Goal: Check status: Check status

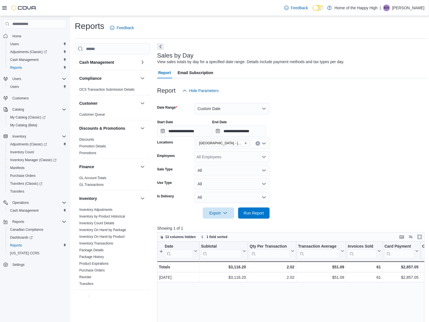
scroll to position [211, 0]
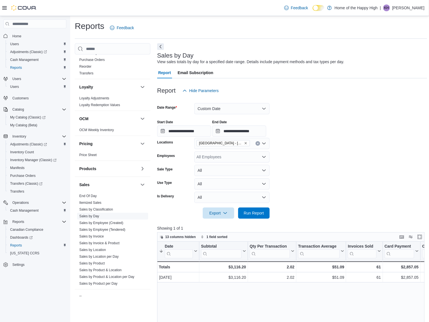
click at [101, 217] on span "Sales by Day" at bounding box center [112, 216] width 71 height 7
click at [96, 215] on link "Sales by Day" at bounding box center [89, 216] width 20 height 4
click at [211, 105] on button "Custom Date" at bounding box center [231, 108] width 75 height 11
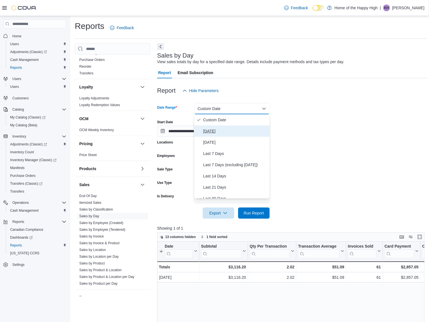
click at [209, 133] on span "[DATE]" at bounding box center [235, 131] width 64 height 7
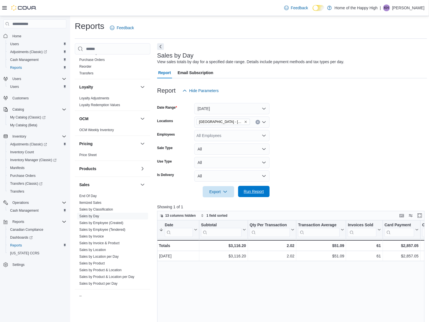
click at [247, 191] on span "Run Report" at bounding box center [254, 192] width 20 height 6
click at [238, 108] on button "[DATE]" at bounding box center [231, 108] width 75 height 11
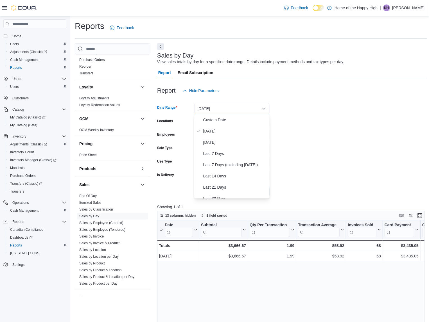
click at [238, 108] on button "[DATE]" at bounding box center [231, 108] width 75 height 11
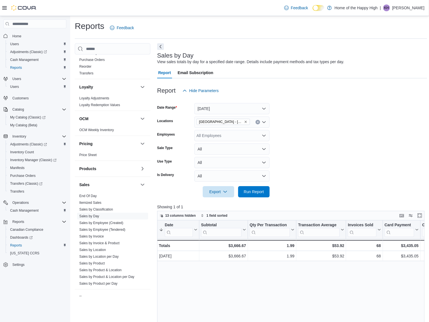
click at [284, 112] on form "Date Range [DATE] Locations [GEOGRAPHIC_DATA] - [GEOGRAPHIC_DATA] - Fire & Flow…" at bounding box center [292, 146] width 270 height 101
click at [244, 121] on icon "Remove Sylvan Lake - Hewlett Park Landing - Fire & Flower from selection in thi…" at bounding box center [245, 121] width 3 height 3
type input "***"
click at [247, 133] on span "Red Deer - [PERSON_NAME][GEOGRAPHIC_DATA] - Fire & Flower" at bounding box center [277, 132] width 121 height 6
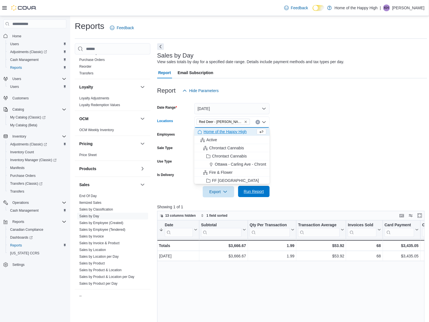
click at [255, 186] on div "Export Run Report" at bounding box center [213, 191] width 112 height 11
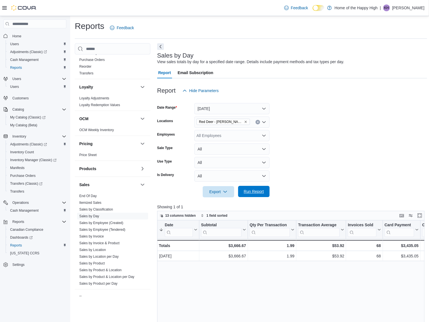
click at [265, 190] on span "Run Report" at bounding box center [253, 191] width 25 height 11
click at [245, 123] on icon "Remove Red Deer - Dawson Centre - Fire & Flower from selection in this group" at bounding box center [245, 121] width 3 height 3
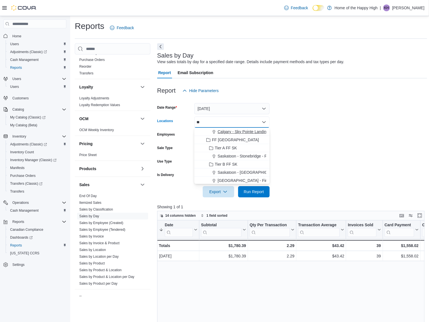
type input "**"
click at [256, 131] on span "Calgary - Sky Pointe Landing - Fire & Flower" at bounding box center [256, 132] width 78 height 6
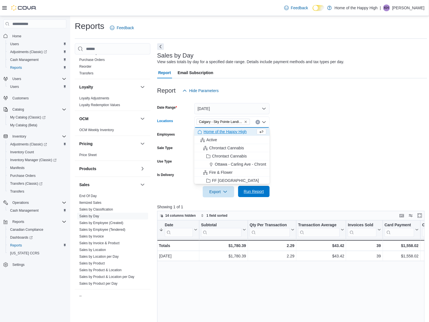
click at [254, 193] on span "Run Report" at bounding box center [254, 192] width 20 height 6
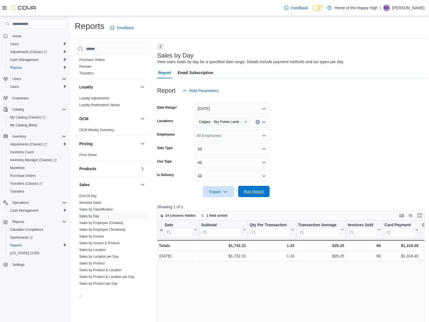
click at [257, 194] on span "Run Report" at bounding box center [253, 191] width 25 height 11
click at [246, 123] on icon "Remove Calgary - Sky Pointe Landing - Fire & Flower from selection in this group" at bounding box center [245, 121] width 3 height 3
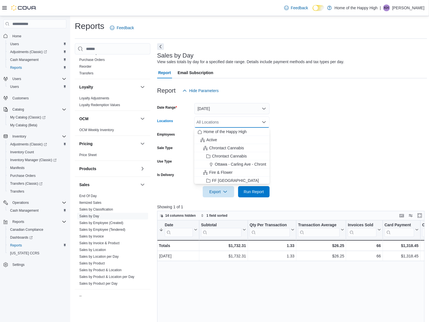
click at [246, 123] on div "All Locations" at bounding box center [231, 122] width 75 height 11
type input "*"
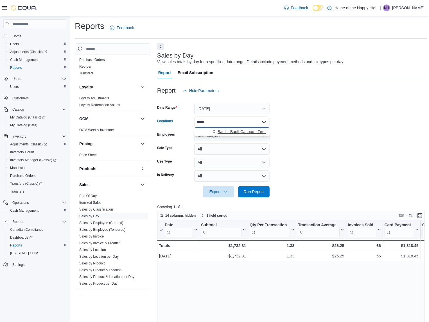
type input "*****"
click at [259, 134] on span "Banff - Banff Caribou - Fire & Flower" at bounding box center [248, 132] width 63 height 6
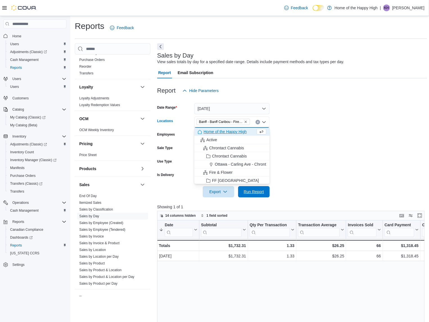
drag, startPoint x: 257, startPoint y: 192, endPoint x: 257, endPoint y: 203, distance: 11.0
click at [257, 192] on span "Run Report" at bounding box center [254, 192] width 20 height 6
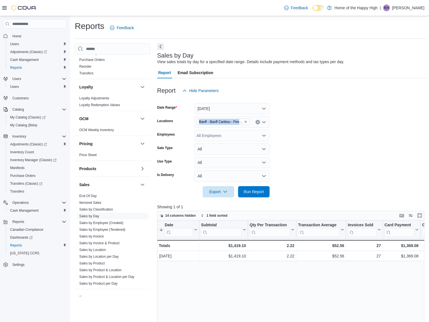
click at [242, 122] on span "Banff - Banff Caribou - Fire & Flower" at bounding box center [223, 122] width 48 height 6
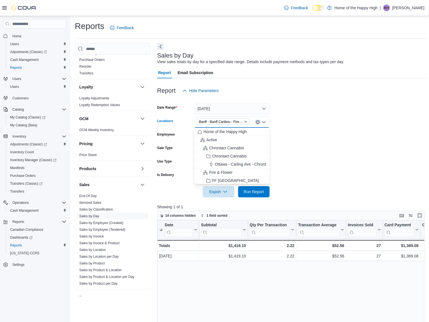
click at [245, 122] on icon "Remove Banff - Banff Caribou - Fire & Flower from selection in this group" at bounding box center [245, 121] width 3 height 3
click at [246, 122] on div "All Locations" at bounding box center [231, 122] width 75 height 11
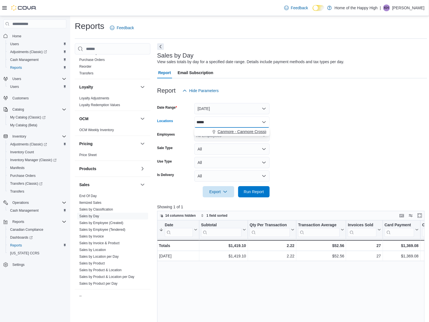
type input "*****"
click at [259, 131] on span "Canmore - Canmore Crossing - Fire & Flower" at bounding box center [256, 132] width 79 height 6
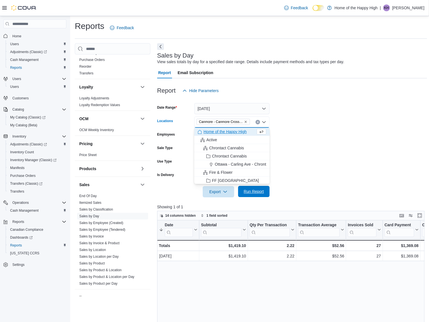
click at [254, 195] on span "Run Report" at bounding box center [253, 191] width 25 height 11
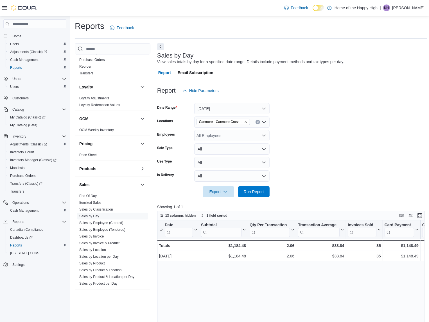
click at [246, 124] on span "Canmore - Canmore Crossing - Fire & Flower" at bounding box center [223, 122] width 48 height 6
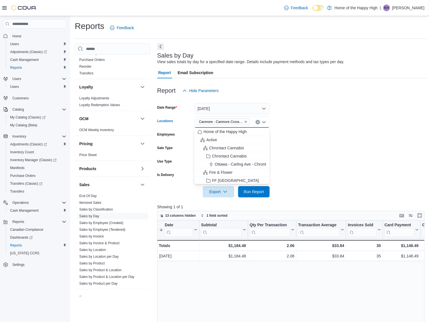
click at [246, 123] on icon "Remove Canmore - Canmore Crossing - Fire & Flower from selection in this group" at bounding box center [245, 121] width 3 height 3
click at [246, 123] on div "All Locations Combo box. Selected. Combo box input. All Locations. Type some te…" at bounding box center [231, 122] width 75 height 11
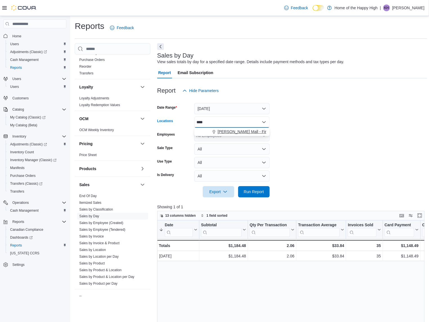
type input "****"
click at [251, 131] on span "[PERSON_NAME] Mall - Fire & Flower" at bounding box center [250, 132] width 67 height 6
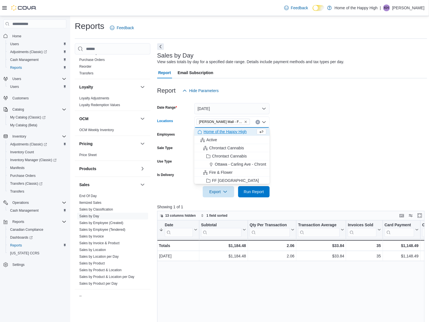
click at [278, 135] on form "Date Range [DATE] Locations [GEOGRAPHIC_DATA][PERSON_NAME][GEOGRAPHIC_DATA] - F…" at bounding box center [292, 146] width 270 height 101
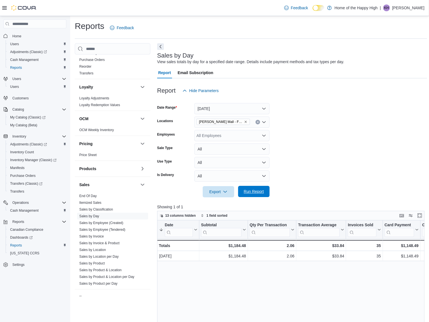
click at [262, 190] on span "Run Report" at bounding box center [254, 192] width 20 height 6
click at [247, 123] on span "[PERSON_NAME] Mall - Fire & Flower" at bounding box center [222, 122] width 53 height 6
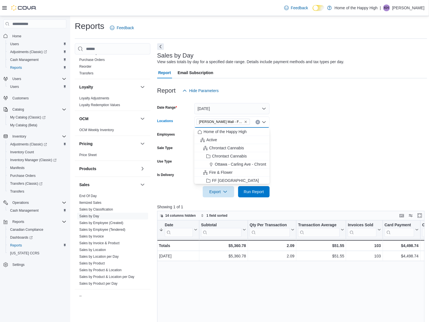
click at [245, 122] on icon "Remove Stettler - Stettler Mall - Fire & Flower from selection in this group" at bounding box center [245, 121] width 3 height 3
click at [245, 122] on div "All Locations" at bounding box center [231, 122] width 75 height 11
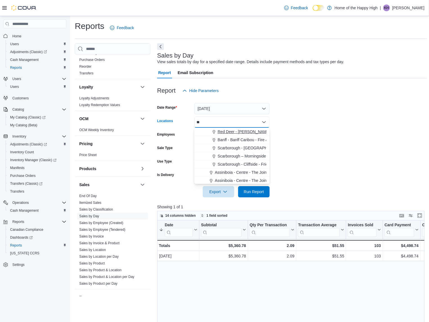
type input "**"
click at [251, 131] on span "Red Deer - [PERSON_NAME] Place - Fire & Flower" at bounding box center [262, 132] width 90 height 6
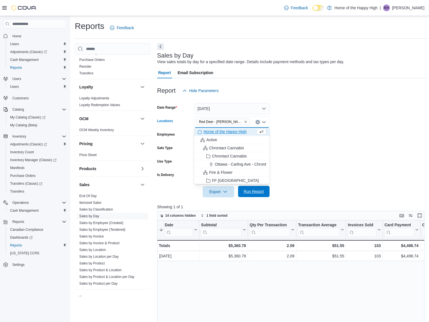
click at [262, 193] on span "Run Report" at bounding box center [254, 192] width 20 height 6
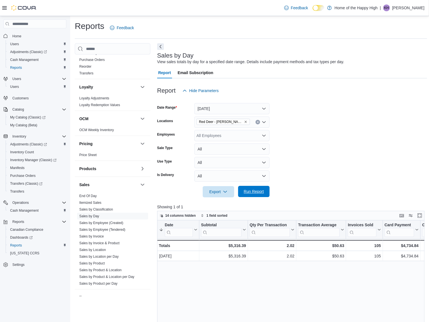
click at [263, 194] on span "Run Report" at bounding box center [254, 192] width 20 height 6
click at [263, 188] on span "Run Report" at bounding box center [253, 191] width 25 height 11
click at [246, 121] on icon "Remove Red Deer - Bower Place - Fire & Flower from selection in this group" at bounding box center [245, 121] width 3 height 3
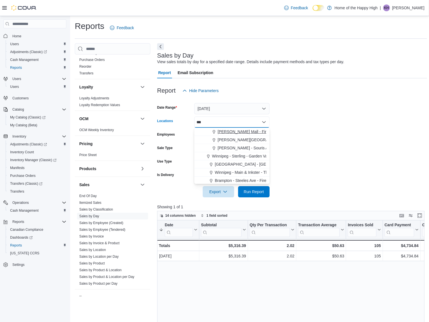
type input "***"
click at [240, 131] on span "[PERSON_NAME] Mall - Fire & Flower" at bounding box center [250, 132] width 67 height 6
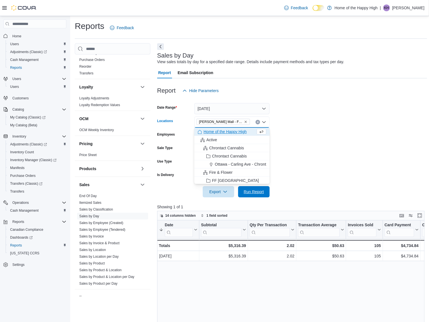
drag, startPoint x: 255, startPoint y: 194, endPoint x: 258, endPoint y: 199, distance: 6.2
click at [257, 197] on span "Run Report" at bounding box center [253, 191] width 25 height 11
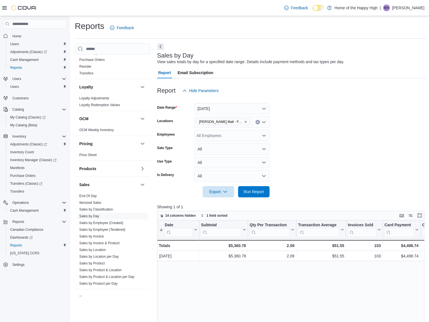
click at [246, 121] on icon "Remove Stettler - Stettler Mall - Fire & Flower from selection in this group" at bounding box center [245, 121] width 3 height 3
type input "*****"
click at [254, 132] on span "Red Deer - [PERSON_NAME] Place - Fire & Flower" at bounding box center [262, 132] width 90 height 6
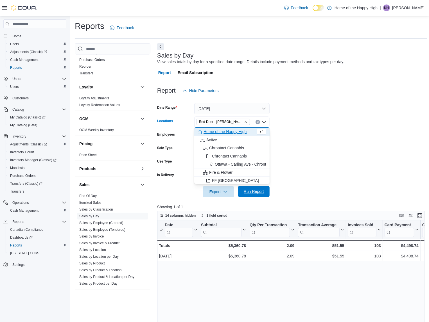
click at [254, 191] on span "Run Report" at bounding box center [254, 192] width 20 height 6
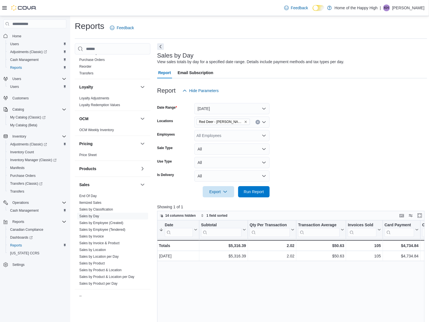
click at [247, 124] on span "Red Deer - [PERSON_NAME] Place - Fire & Flower" at bounding box center [222, 122] width 53 height 6
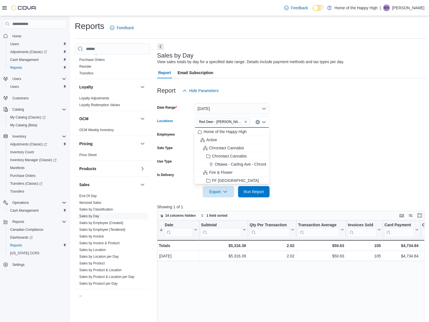
click at [246, 122] on icon "Remove Red Deer - Bower Place - Fire & Flower from selection in this group" at bounding box center [245, 121] width 3 height 3
click at [246, 122] on div "All Locations Combo box. Selected. Combo box input. All Locations. Type some te…" at bounding box center [231, 122] width 75 height 11
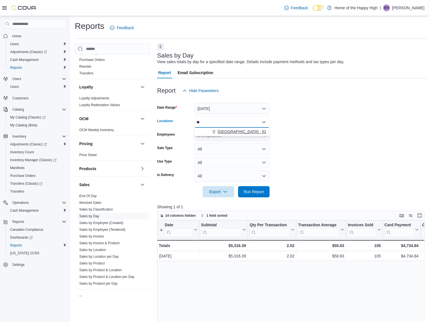
type input "**"
click at [246, 128] on button "[GEOGRAPHIC_DATA] - [GEOGRAPHIC_DATA] - Fire & Flower" at bounding box center [231, 132] width 75 height 8
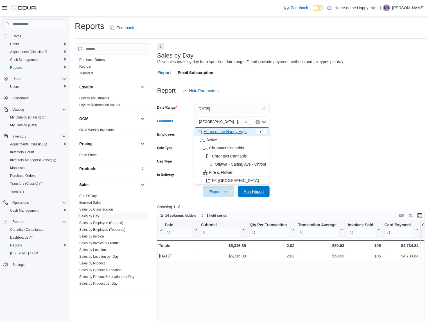
click at [255, 192] on span "Run Report" at bounding box center [254, 192] width 20 height 6
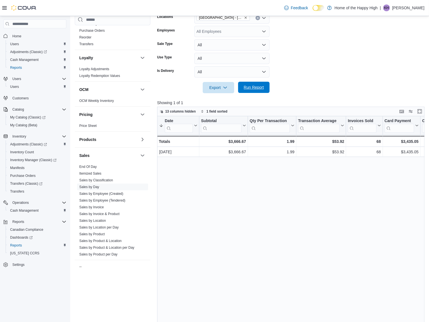
scroll to position [105, 0]
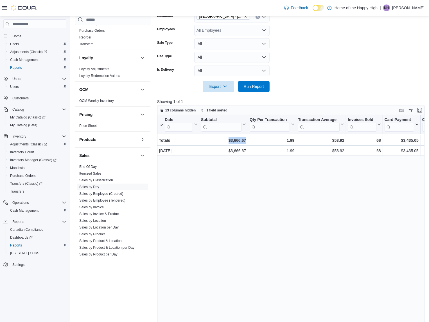
drag, startPoint x: 261, startPoint y: 178, endPoint x: 238, endPoint y: 176, distance: 23.2
click at [214, 179] on div "Date Sorted descending . Click to view column header actions Subtotal Click to …" at bounding box center [292, 239] width 270 height 248
drag, startPoint x: 324, startPoint y: 167, endPoint x: 278, endPoint y: 164, distance: 45.9
click at [252, 166] on div "Date Sorted descending . Click to view column header actions Subtotal Click to …" at bounding box center [292, 239] width 270 height 248
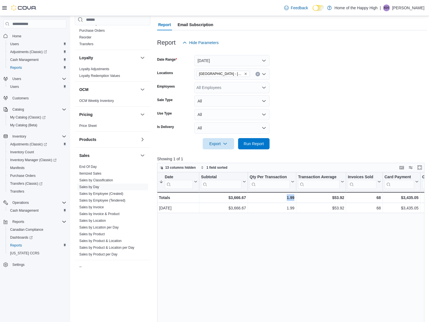
scroll to position [0, 0]
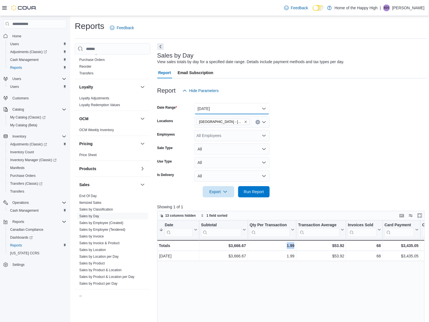
click at [224, 107] on button "[DATE]" at bounding box center [231, 108] width 75 height 11
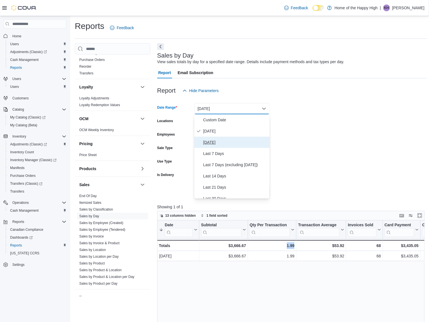
click at [225, 144] on span "[DATE]" at bounding box center [235, 142] width 64 height 7
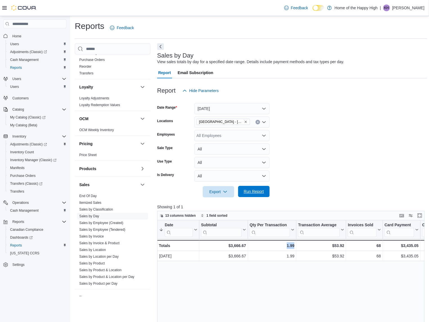
click at [269, 196] on button "Run Report" at bounding box center [253, 191] width 31 height 11
click at [260, 190] on span "Run Report" at bounding box center [254, 192] width 20 height 6
